Goal: Unclear

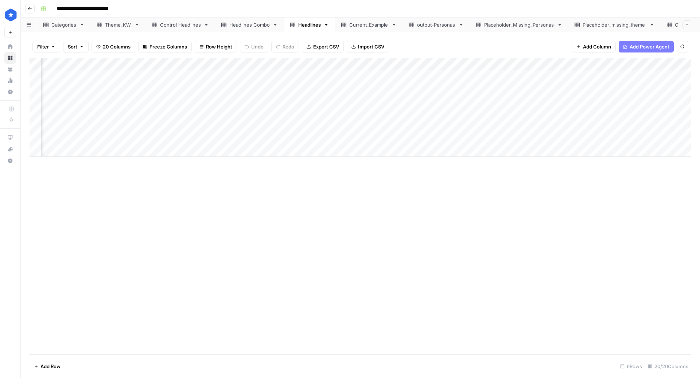
scroll to position [0, 172]
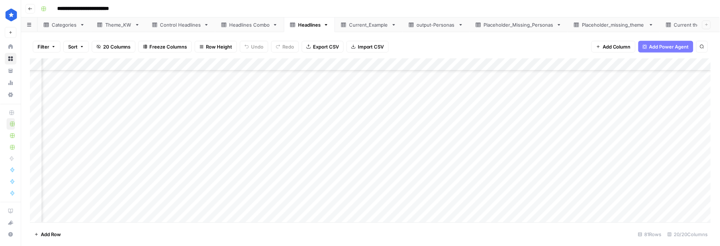
scroll to position [731, 696]
